Goal: Task Accomplishment & Management: Use online tool/utility

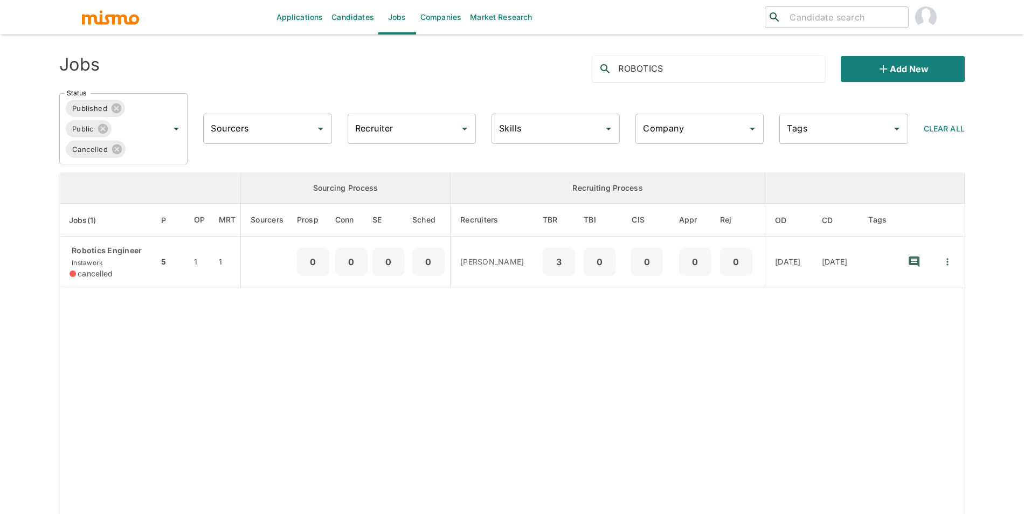
click at [683, 135] on input "Company" at bounding box center [691, 129] width 102 height 20
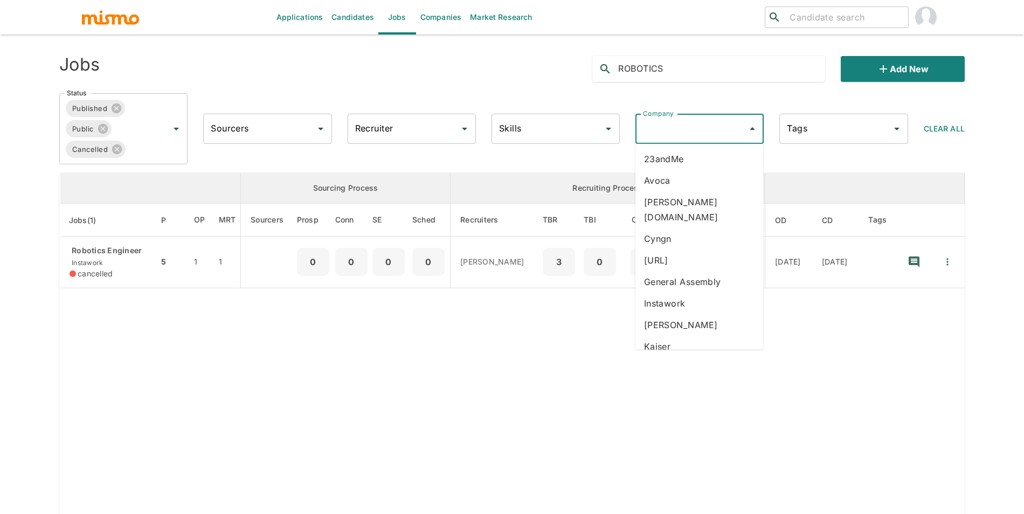
type input "k"
click at [682, 176] on li "[PERSON_NAME]" at bounding box center [699, 181] width 128 height 22
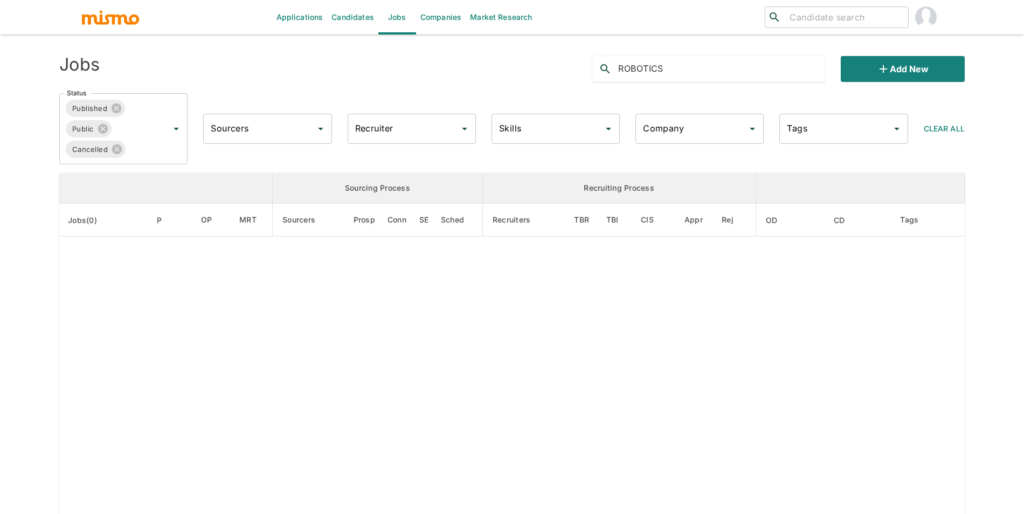
type input "[PERSON_NAME]"
click at [658, 72] on input "ROBOTICS" at bounding box center [721, 68] width 207 height 17
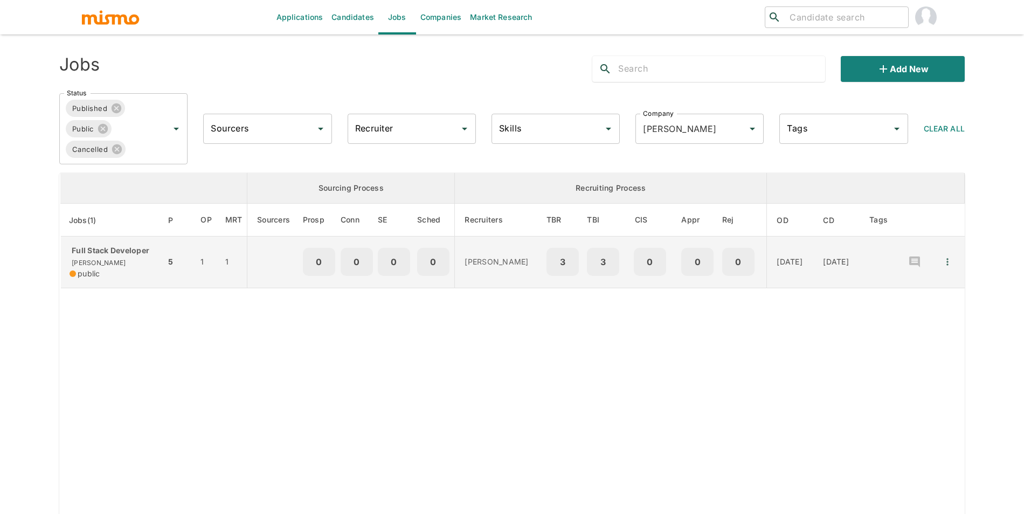
click at [143, 256] on div "Full Stack Developer Kaelio public" at bounding box center [112, 262] width 87 height 34
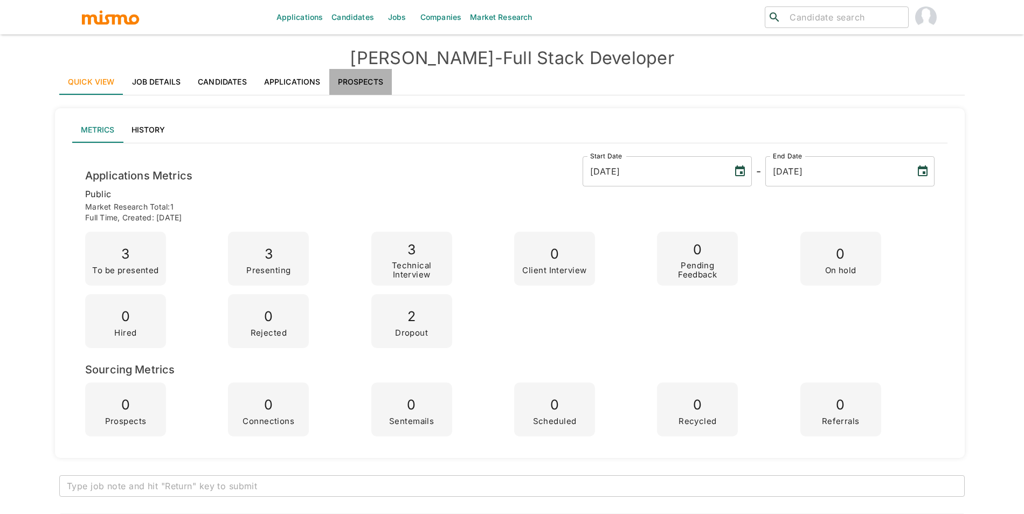
click at [355, 76] on link "Prospects" at bounding box center [360, 82] width 62 height 26
click at [294, 78] on link "Applications" at bounding box center [292, 82] width 74 height 26
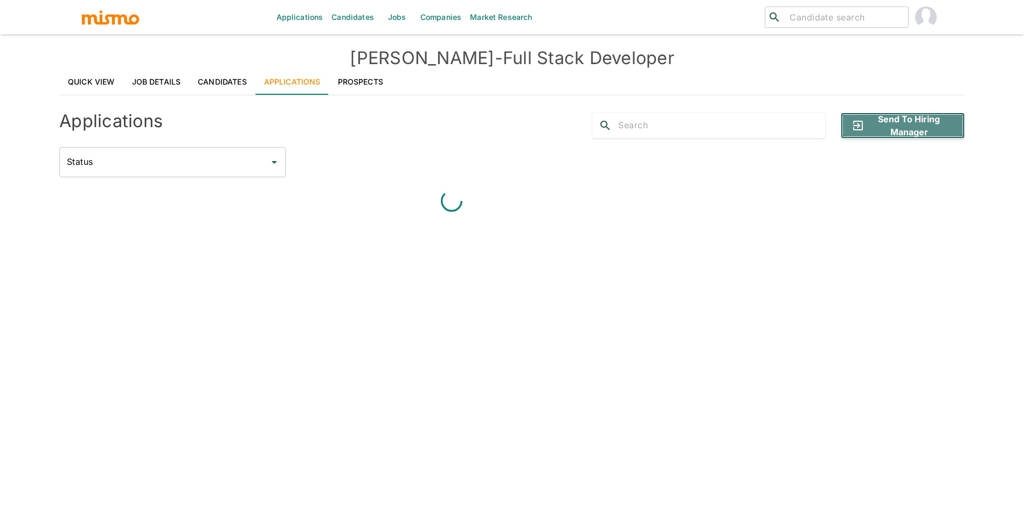
click at [887, 122] on button "Send to Hiring Manager" at bounding box center [902, 126] width 124 height 26
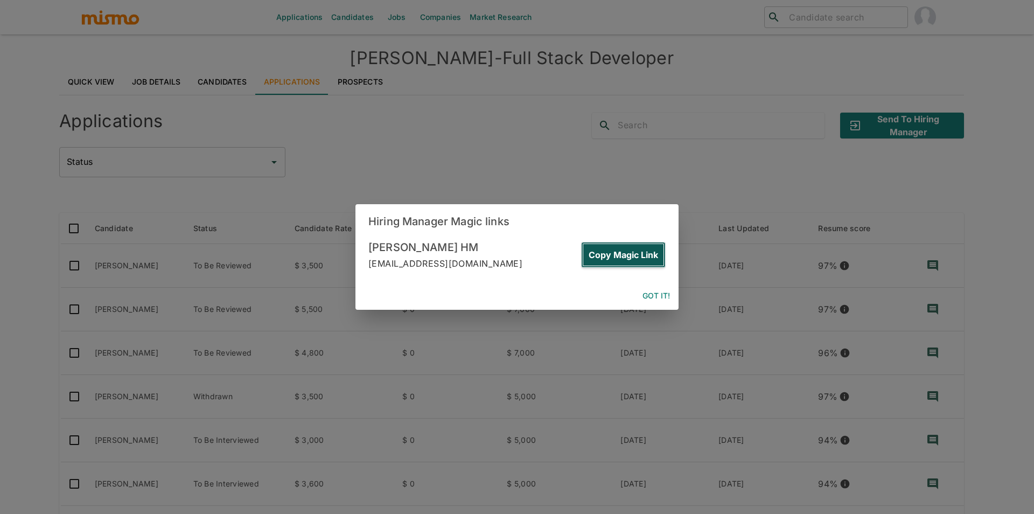
click at [639, 256] on button "Copy Magic Link" at bounding box center [623, 255] width 85 height 26
